Goal: Find specific page/section: Find specific page/section

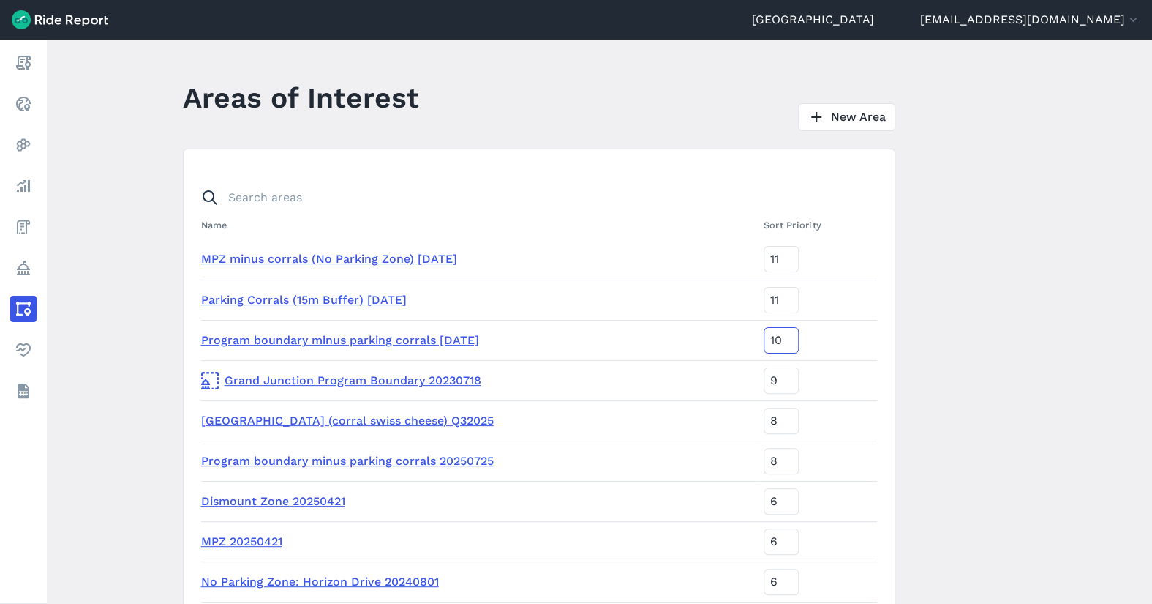
click at [799, 345] on input "10" at bounding box center [781, 340] width 35 height 26
type input "9"
click at [799, 304] on input "10" at bounding box center [781, 300] width 35 height 26
type input "9"
click at [799, 260] on input "10" at bounding box center [781, 259] width 35 height 26
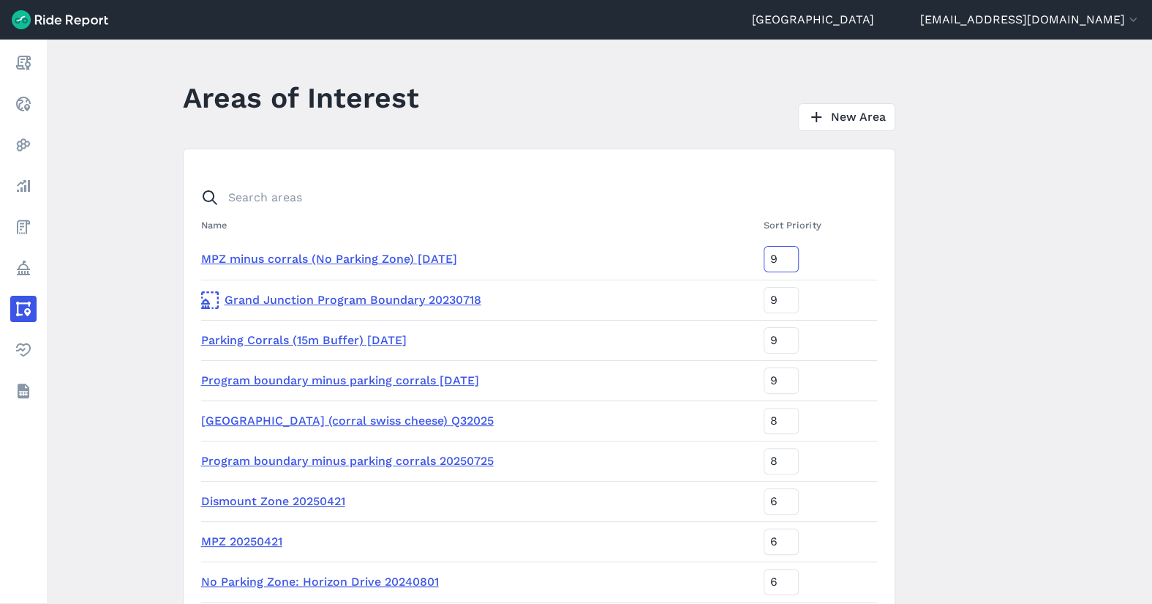
type input "10"
type input "9"
type input "10"
click at [799, 252] on input "10" at bounding box center [781, 259] width 35 height 26
click at [380, 338] on link "Parking Corrals (15m Buffer) [DATE]" at bounding box center [304, 340] width 206 height 14
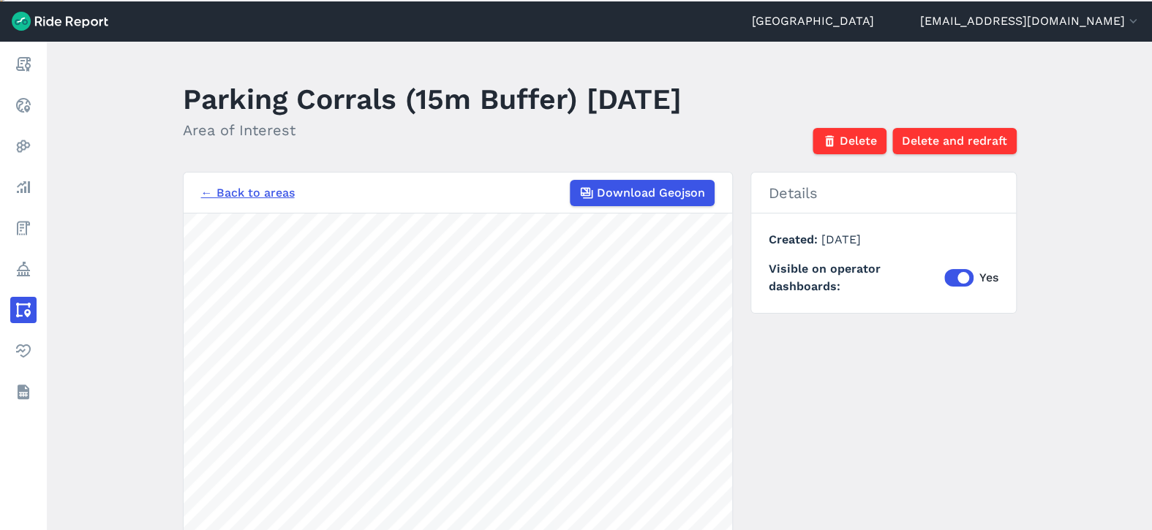
click at [273, 184] on link "← Back to areas" at bounding box center [248, 193] width 94 height 18
